Goal: Navigation & Orientation: Find specific page/section

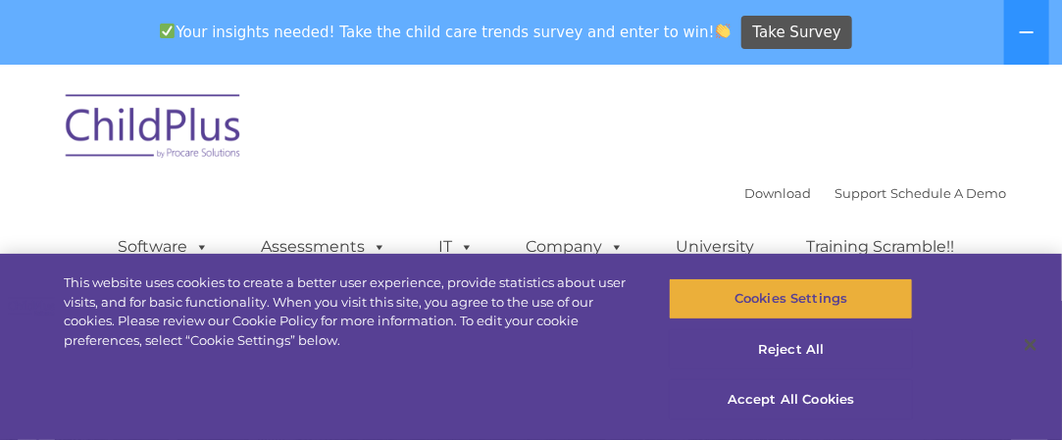
select select "MEDIUM"
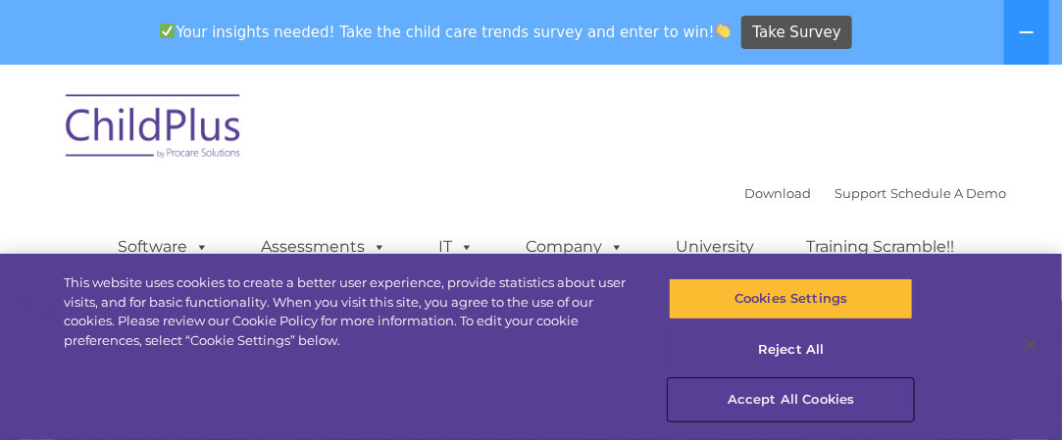
click at [821, 402] on button "Accept All Cookies" at bounding box center [791, 399] width 244 height 41
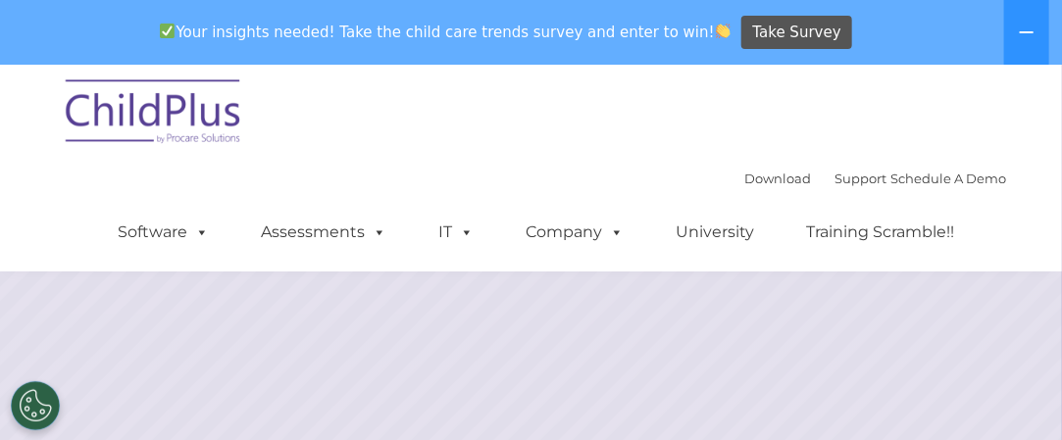
scroll to position [249, 0]
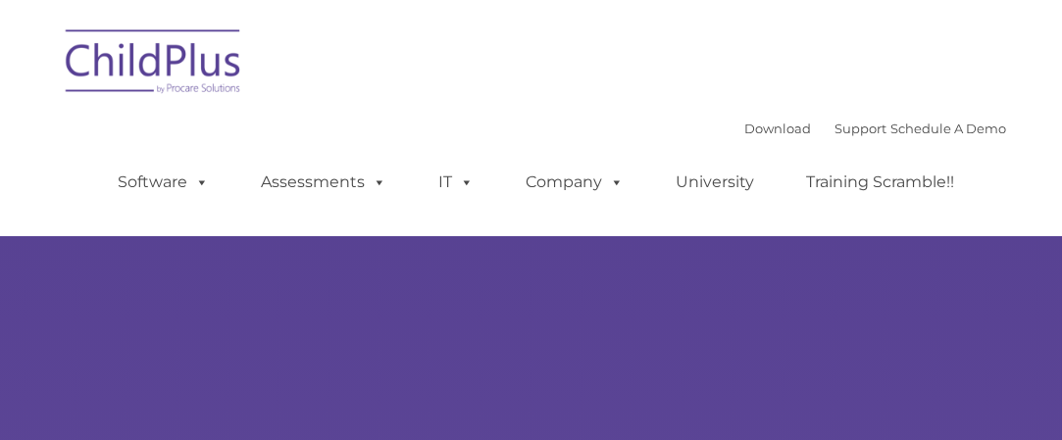
type input ""
select select "MEDIUM"
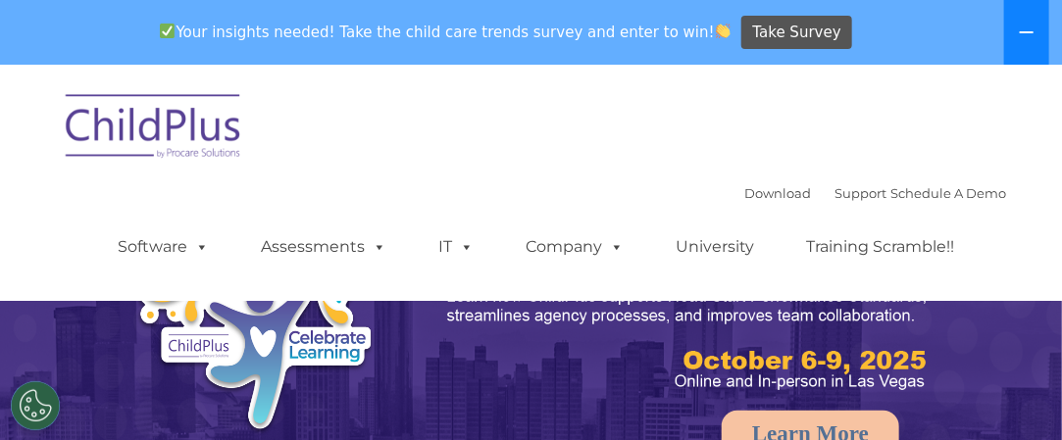
click at [1026, 30] on icon at bounding box center [1027, 33] width 16 height 16
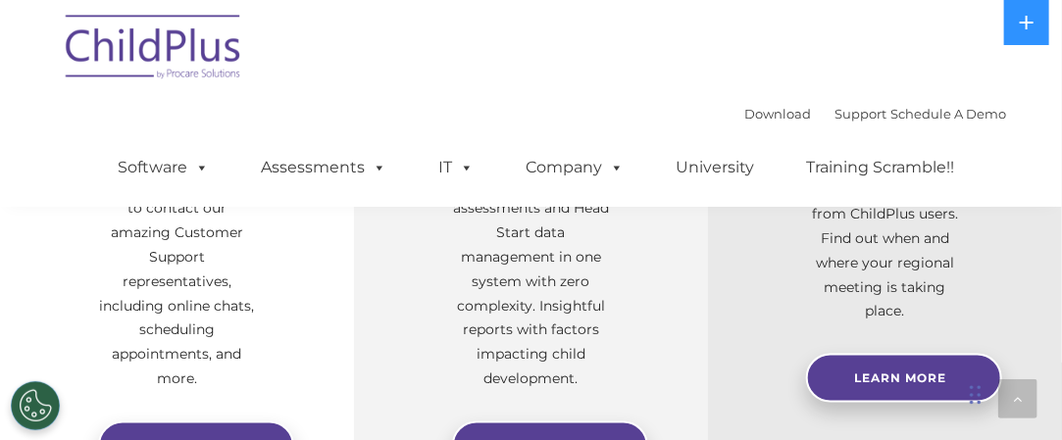
scroll to position [906, 0]
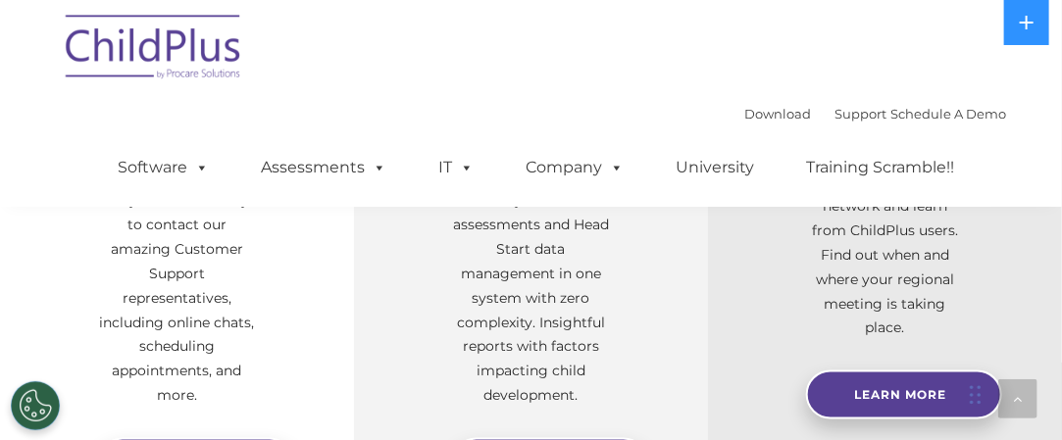
drag, startPoint x: 777, startPoint y: 0, endPoint x: 523, endPoint y: 40, distance: 257.1
click at [523, 40] on div "Download Support | Schedule A Demo  MENU MENU Software ChildPlus: The original…" at bounding box center [531, 103] width 951 height 207
